Goal: Task Accomplishment & Management: Manage account settings

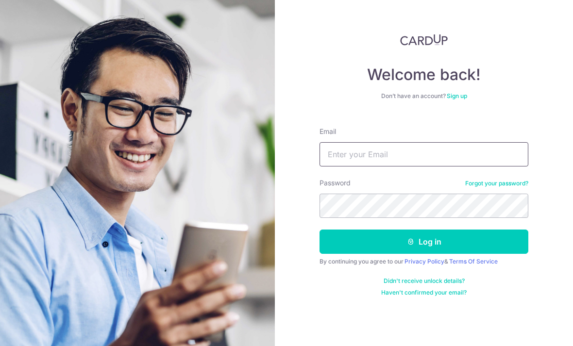
click at [413, 154] on input "Email" at bounding box center [423, 154] width 209 height 24
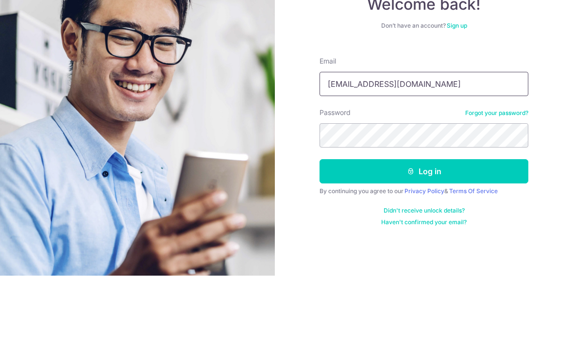
type input "[EMAIL_ADDRESS][DOMAIN_NAME]"
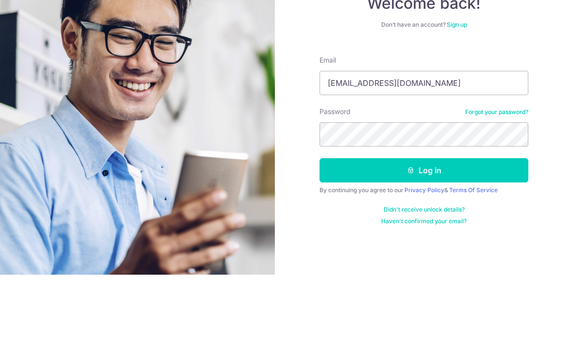
scroll to position [31, 0]
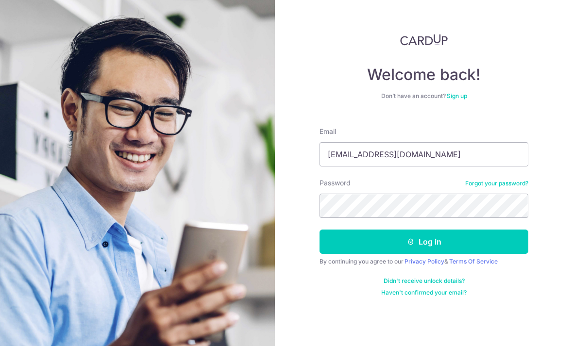
click at [506, 230] on button "Log in" at bounding box center [423, 242] width 209 height 24
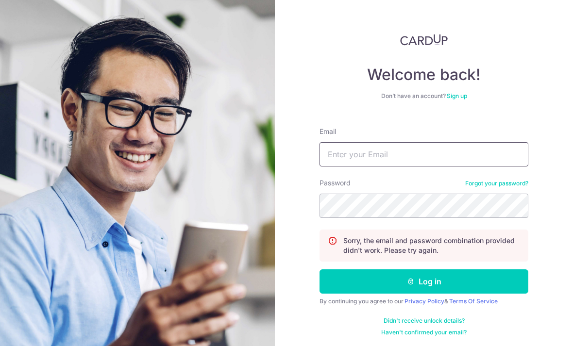
click at [437, 150] on input "Email" at bounding box center [423, 154] width 209 height 24
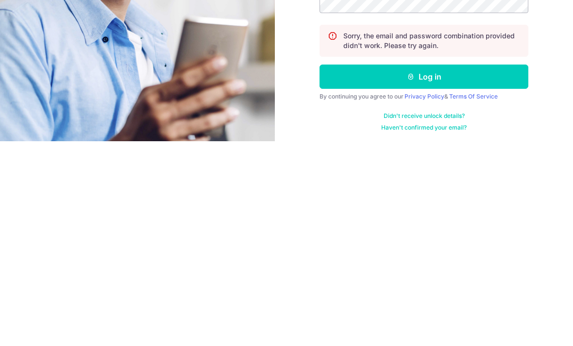
scroll to position [31, 0]
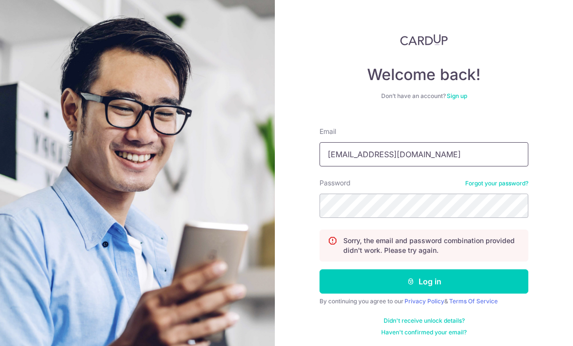
type input "[EMAIL_ADDRESS][DOMAIN_NAME]"
click at [521, 269] on button "Log in" at bounding box center [423, 281] width 209 height 24
click at [503, 181] on link "Forgot your password?" at bounding box center [496, 184] width 63 height 8
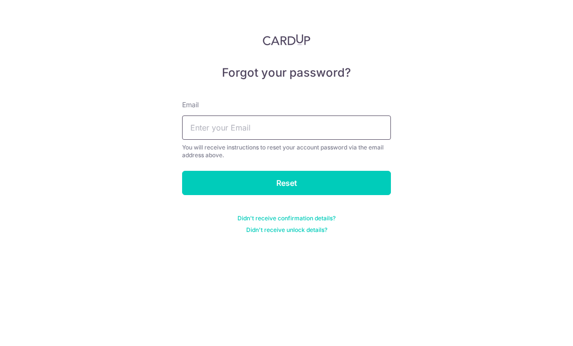
click at [336, 120] on input "text" at bounding box center [286, 128] width 209 height 24
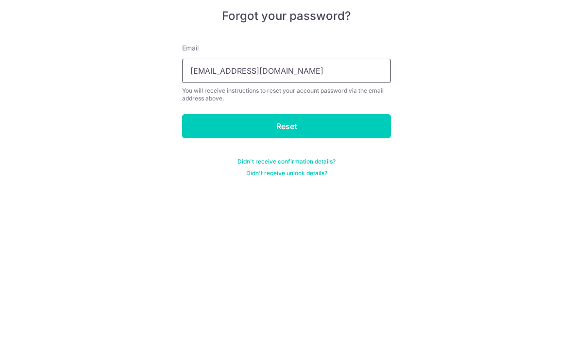
type input "[EMAIL_ADDRESS][DOMAIN_NAME]"
click at [350, 171] on input "Reset" at bounding box center [286, 183] width 209 height 24
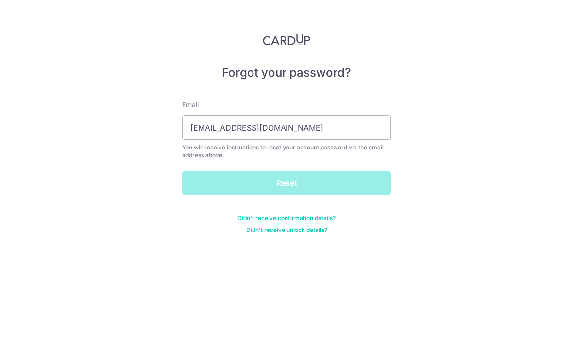
click at [293, 171] on div "Reset" at bounding box center [286, 183] width 220 height 24
